Goal: Find specific page/section: Find specific page/section

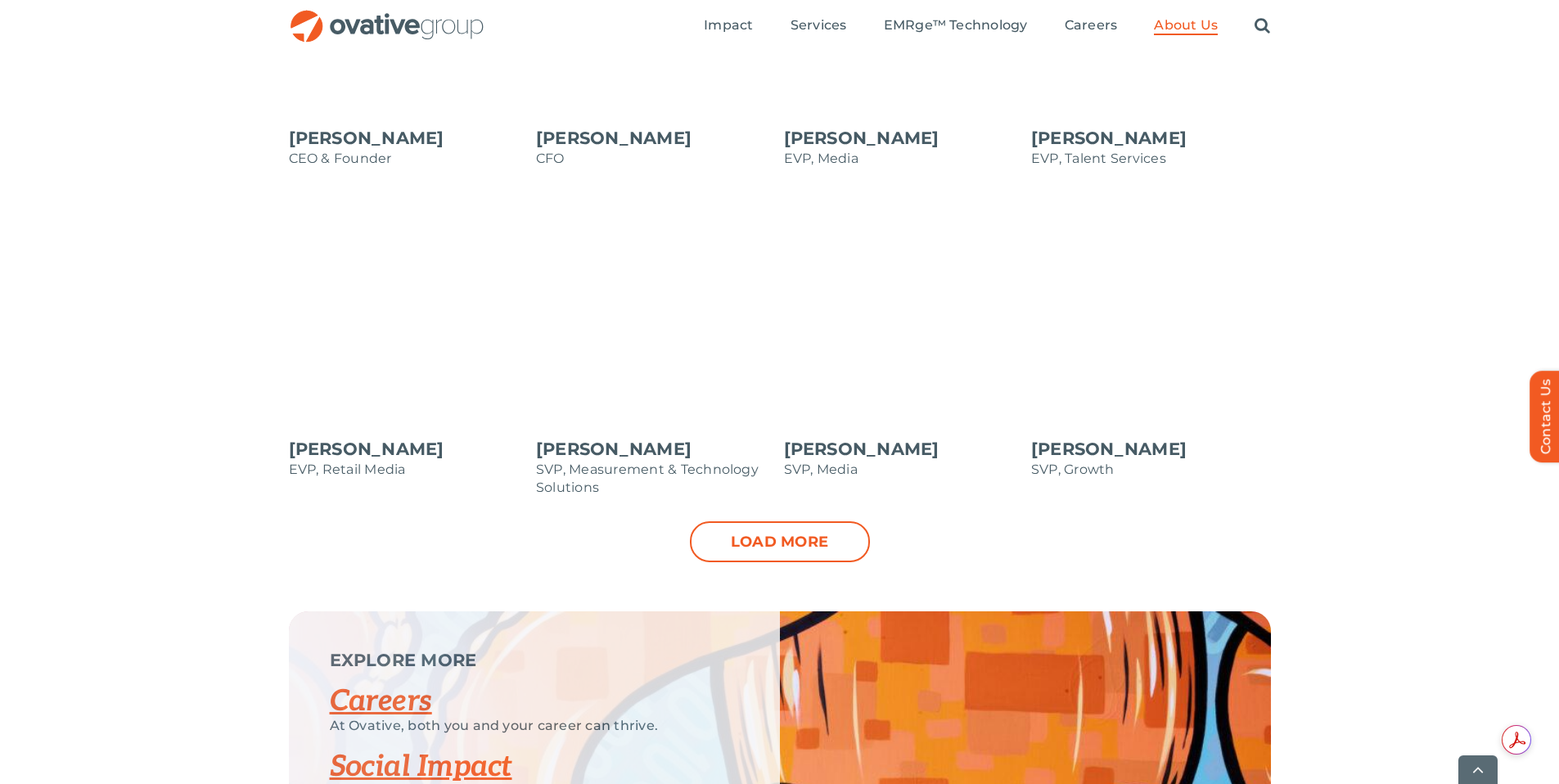
scroll to position [1677, 0]
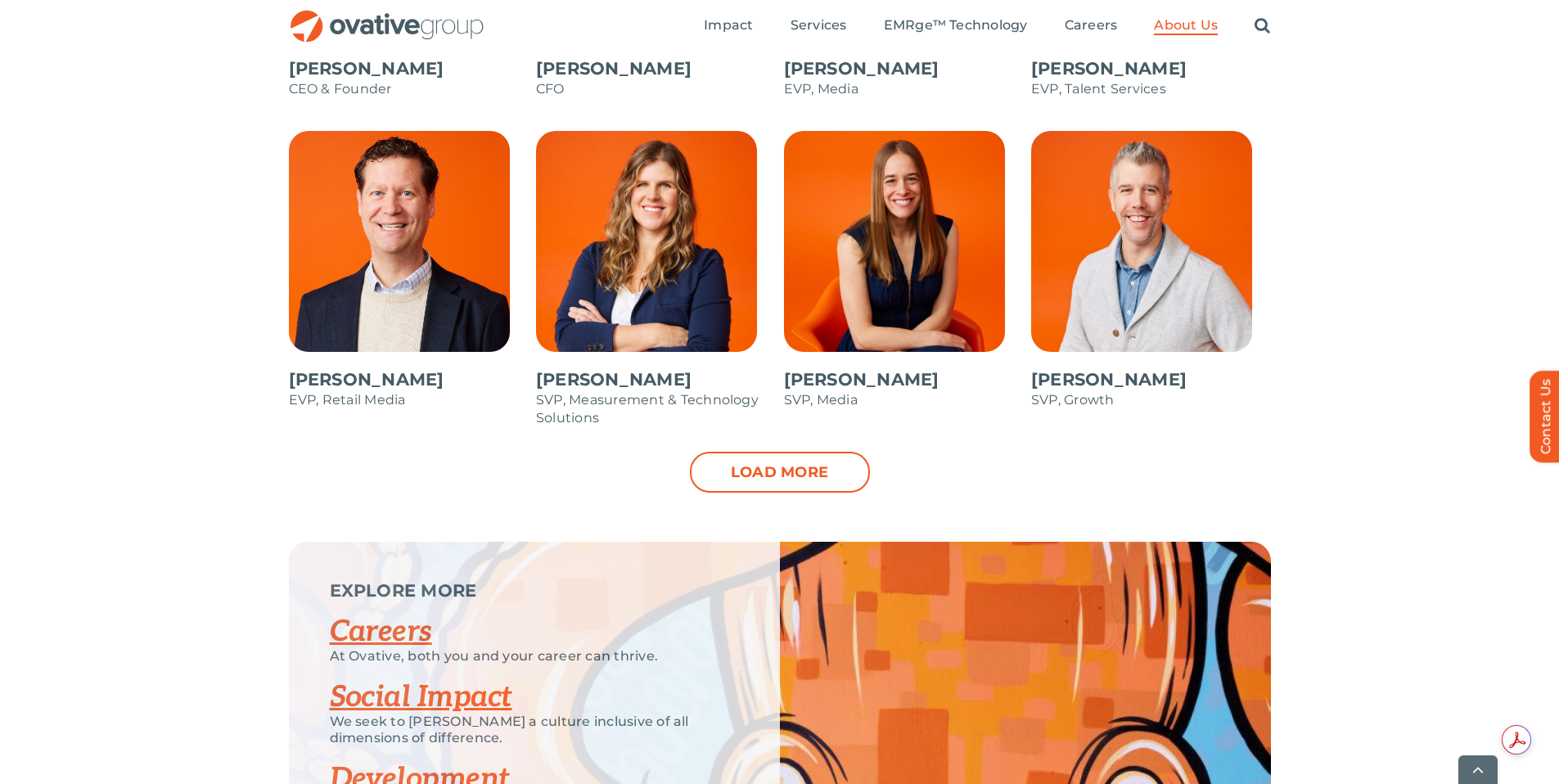
click at [802, 482] on link "Load more" at bounding box center [780, 472] width 180 height 41
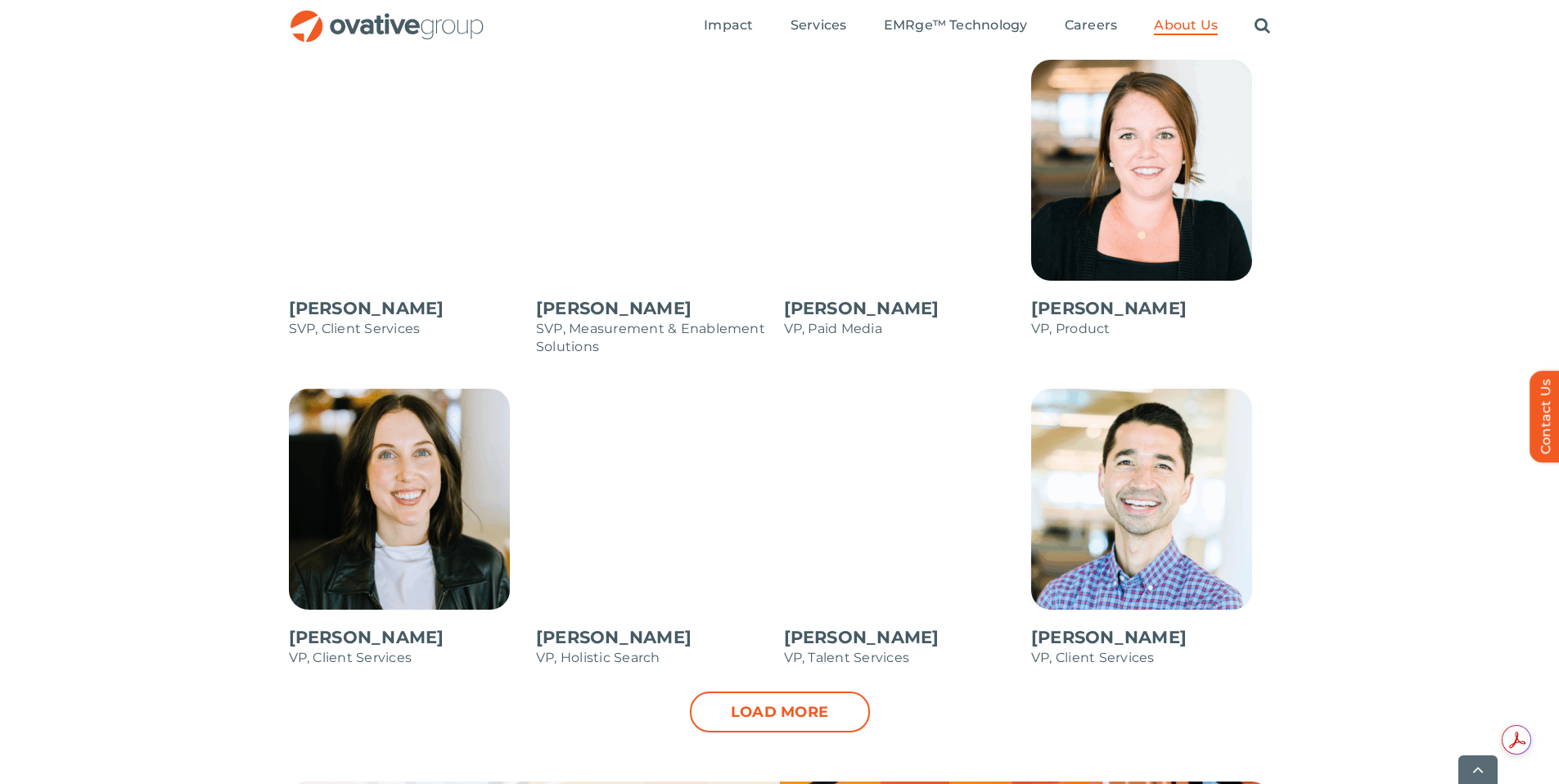
scroll to position [2333, 0]
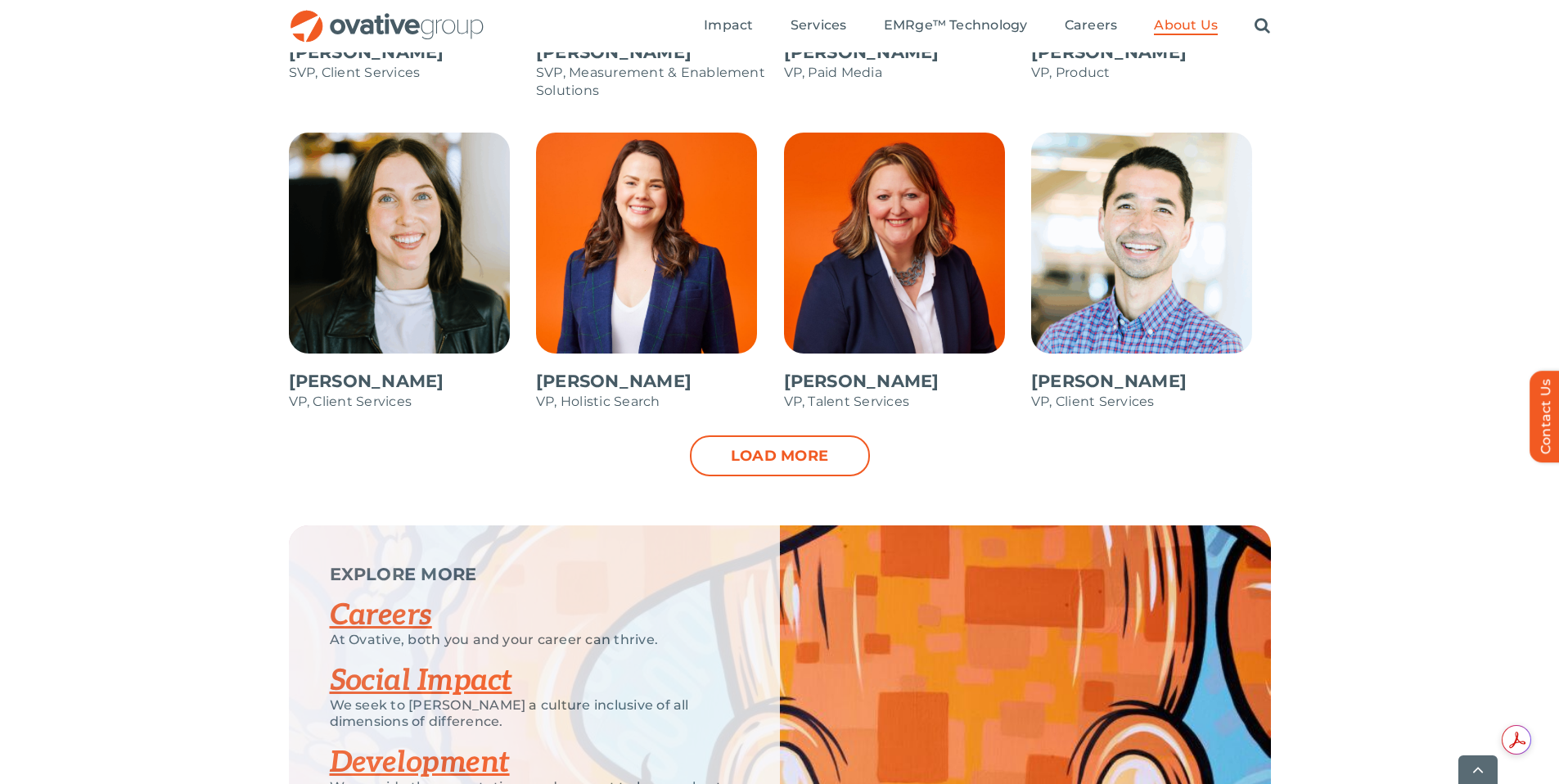
click at [813, 466] on link "Load more" at bounding box center [780, 455] width 180 height 41
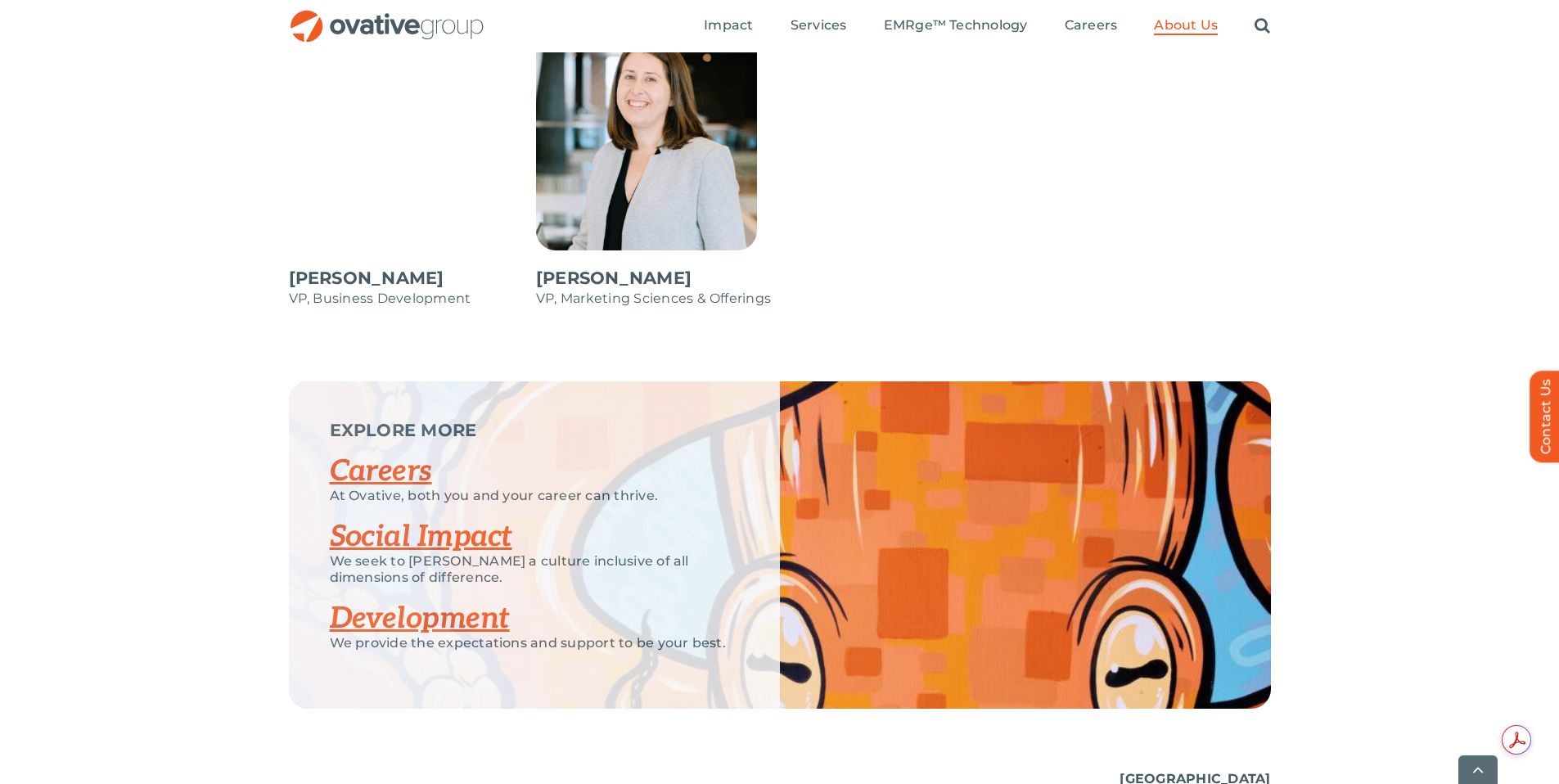
scroll to position [2988, 0]
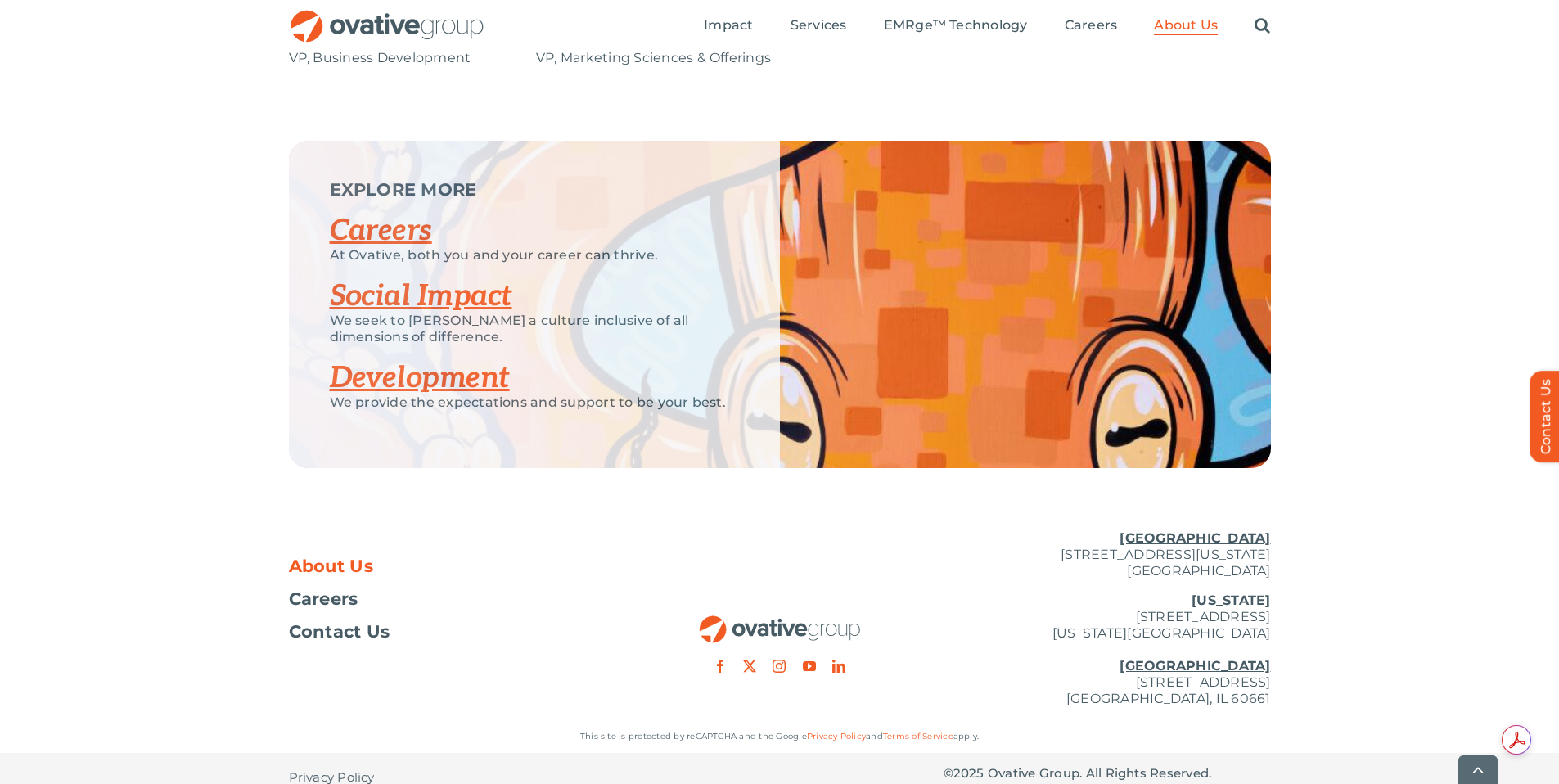
click at [357, 568] on span "About Us" at bounding box center [332, 566] width 86 height 16
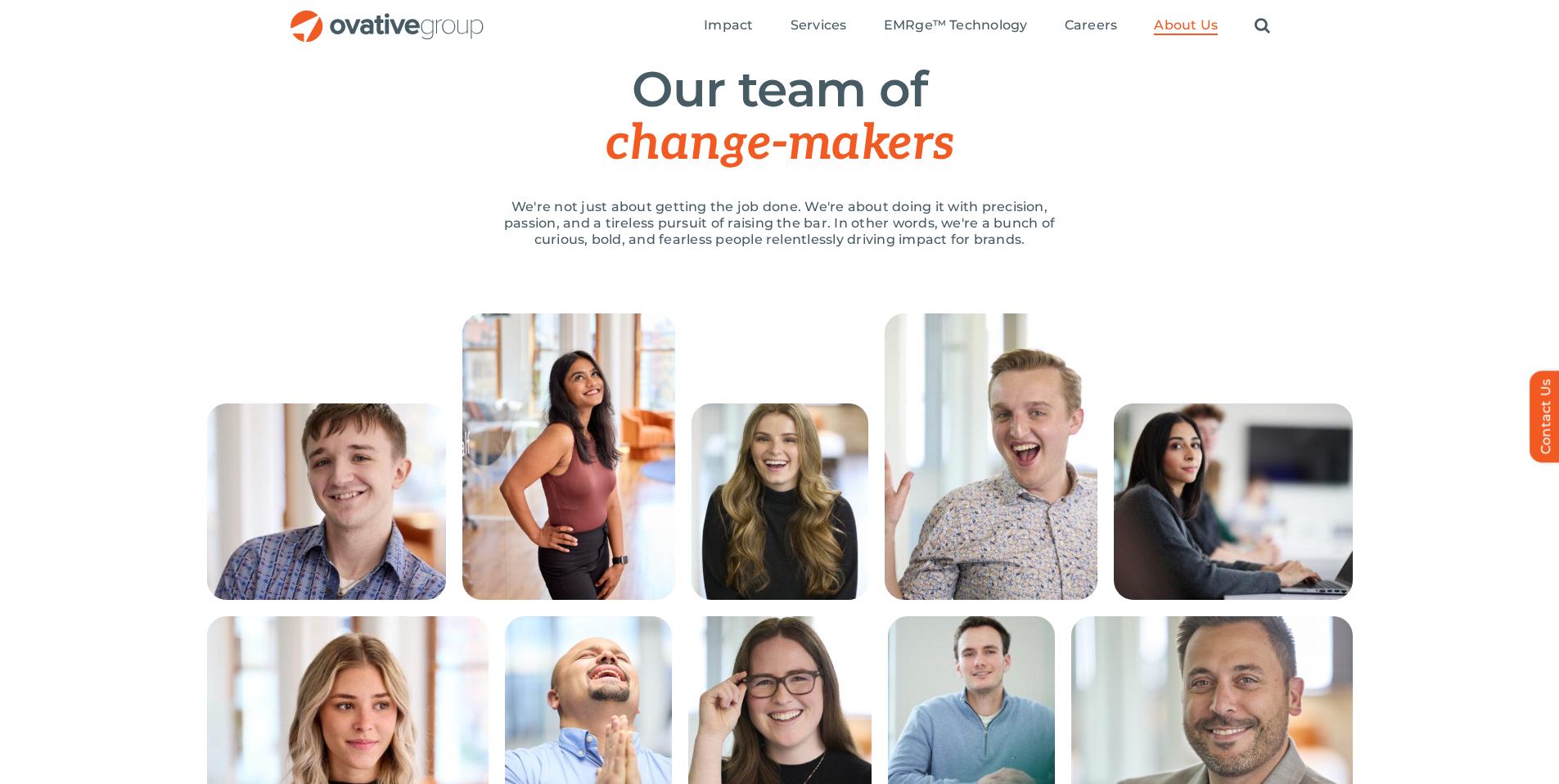
scroll to position [118, 0]
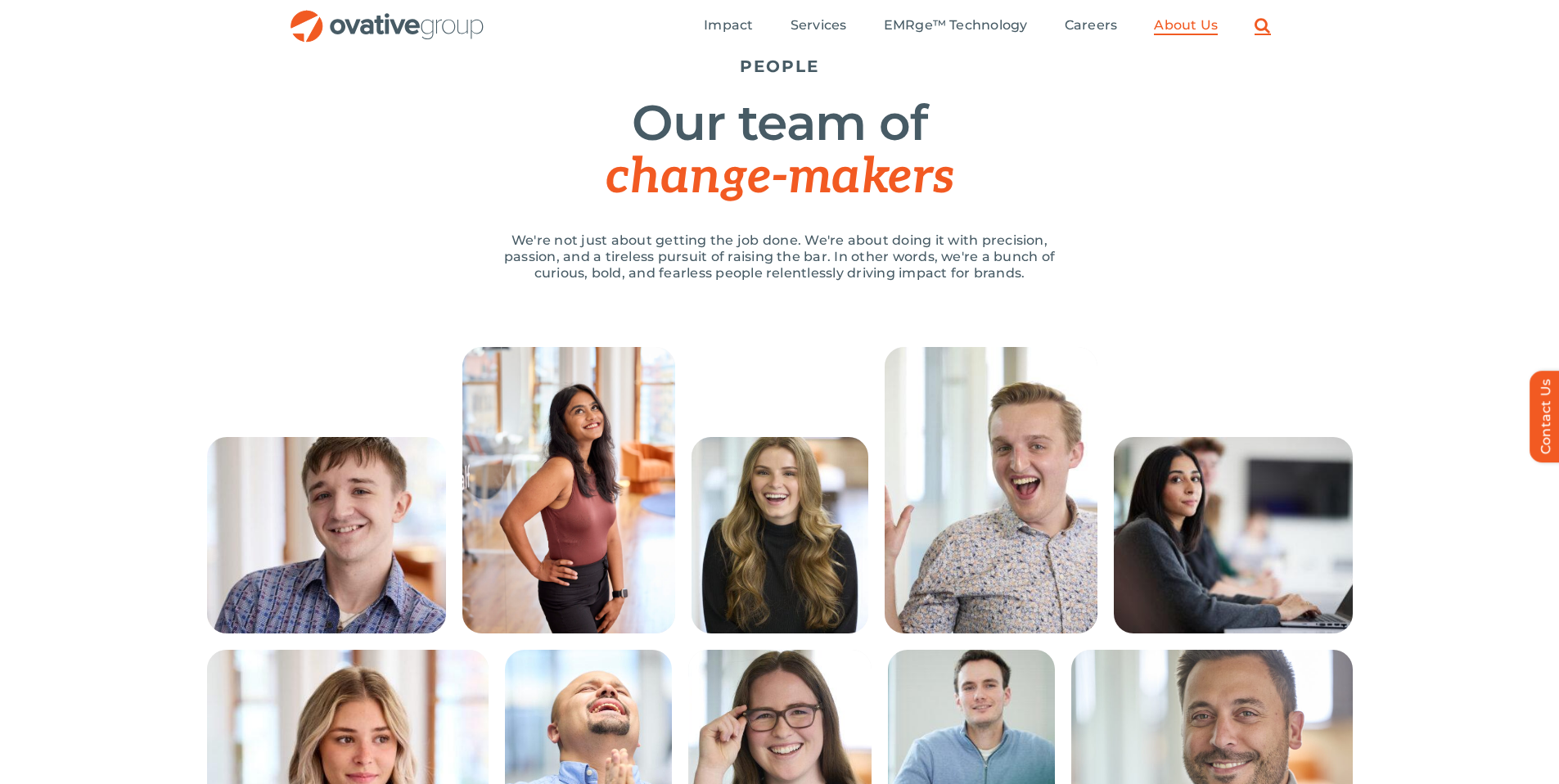
click at [1269, 24] on link "Search" at bounding box center [1262, 26] width 16 height 18
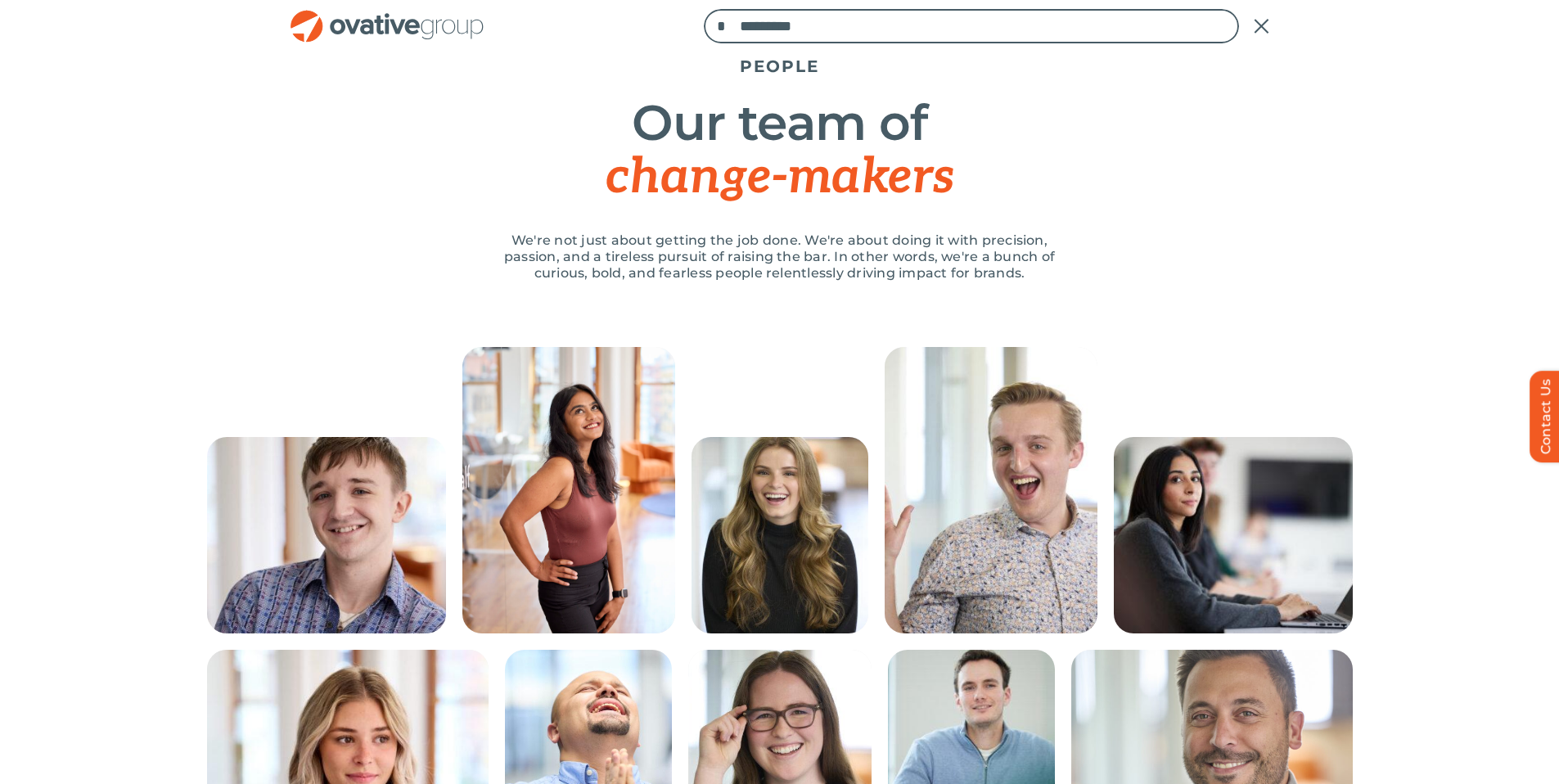
paste input "**********"
type input "**********"
click at [704, 9] on input "*" at bounding box center [721, 26] width 35 height 35
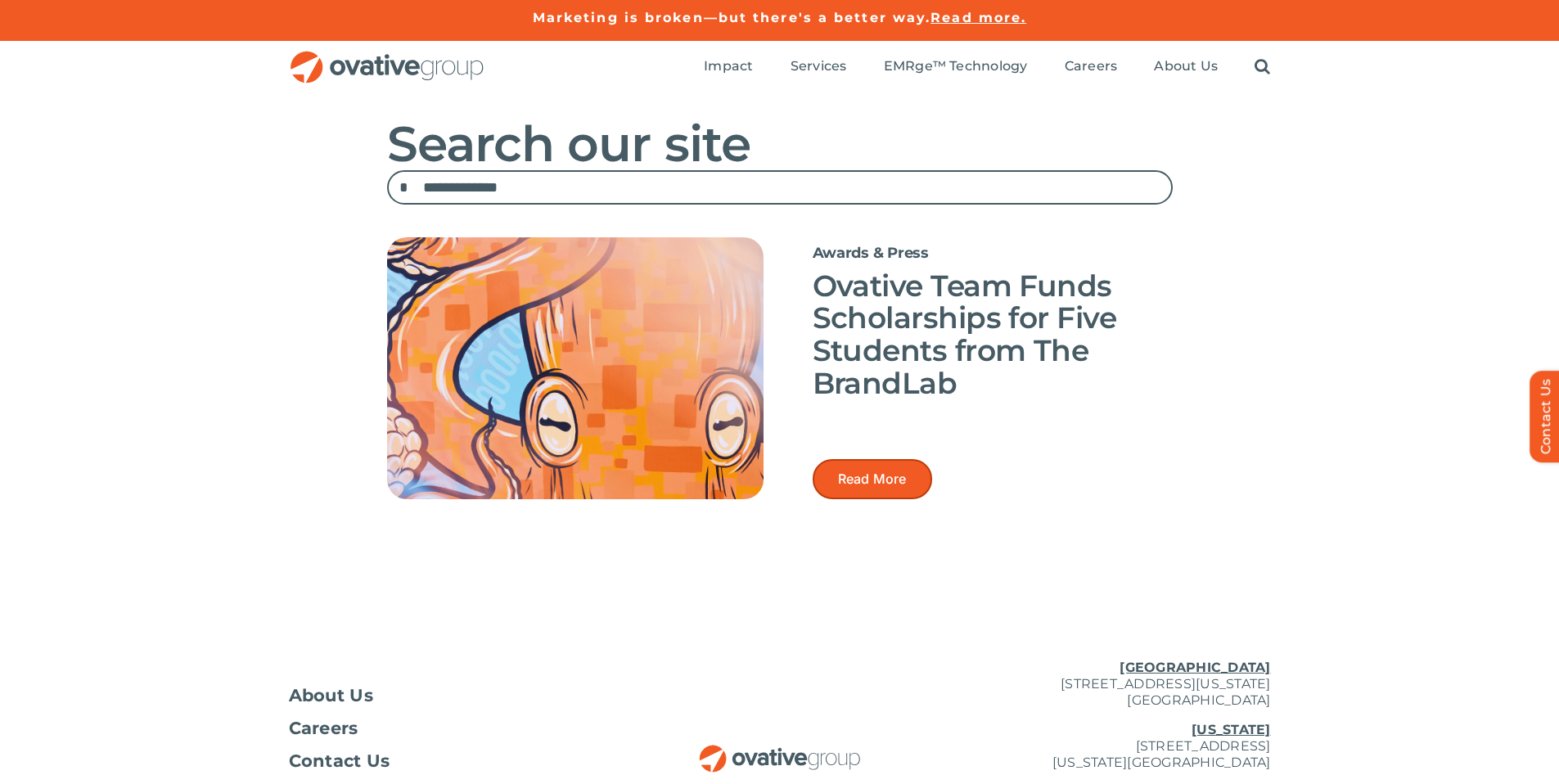
click at [872, 480] on span "Read More" at bounding box center [872, 480] width 69 height 16
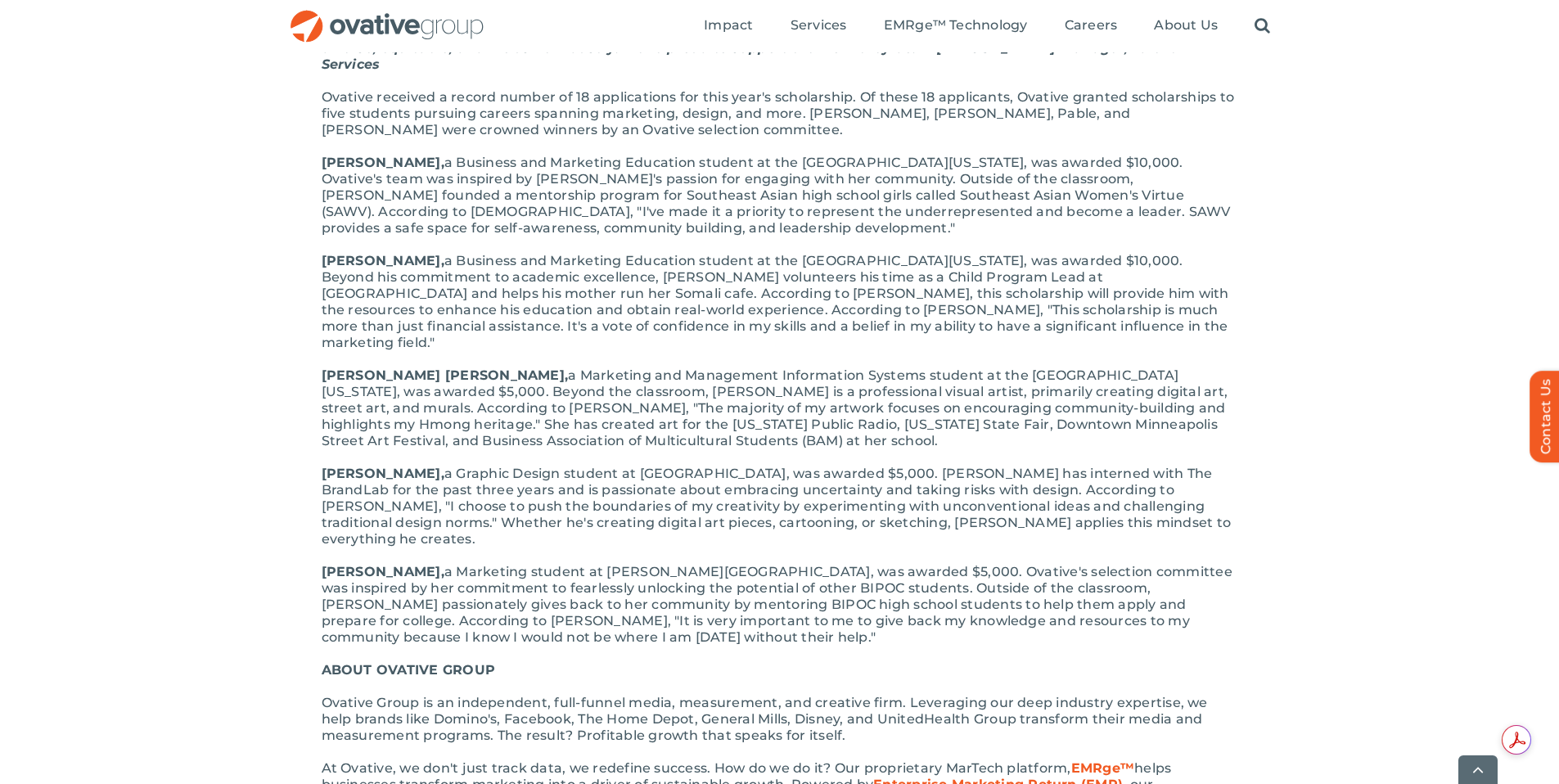
scroll to position [727, 0]
